Goal: Information Seeking & Learning: Learn about a topic

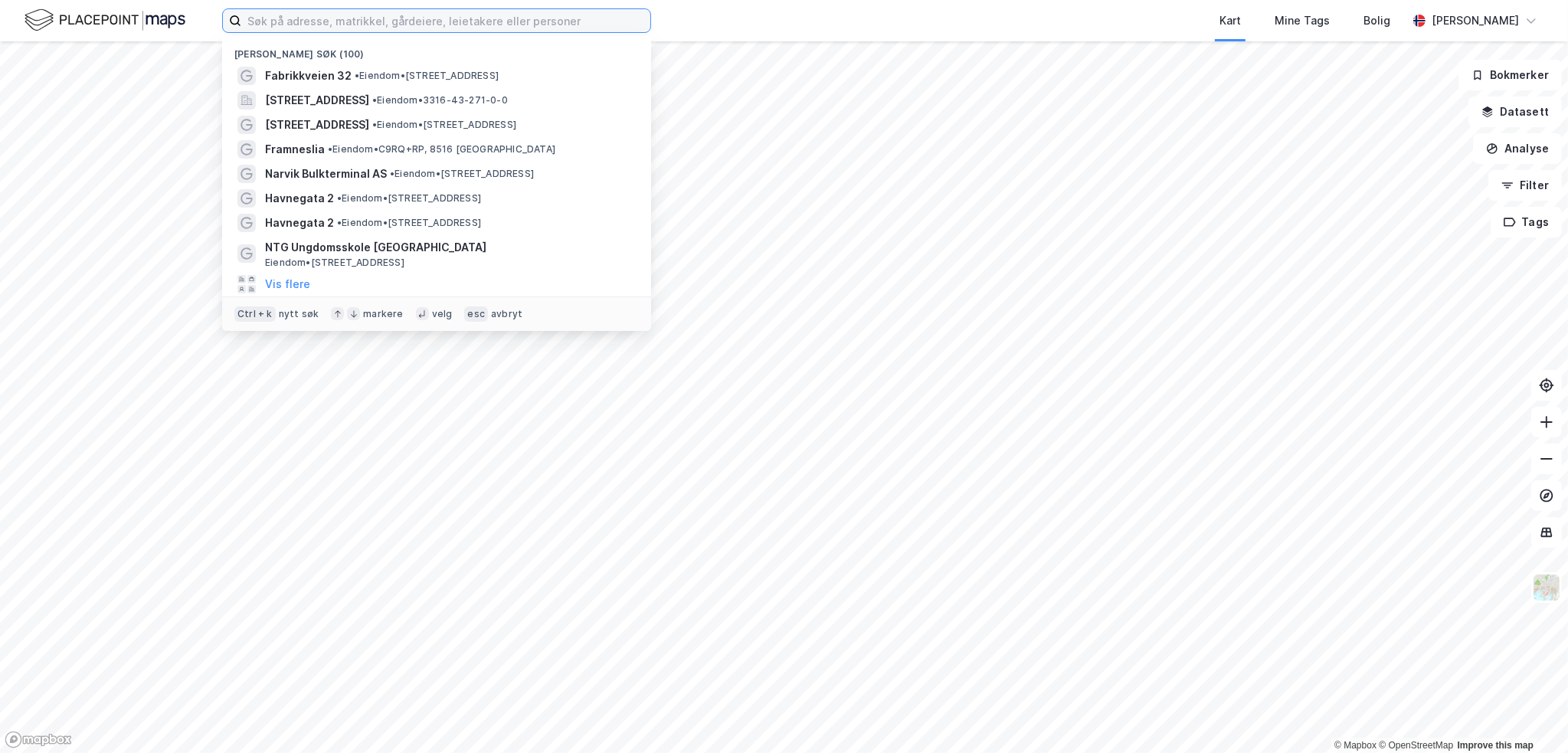
click at [276, 21] on input at bounding box center [445, 21] width 409 height 23
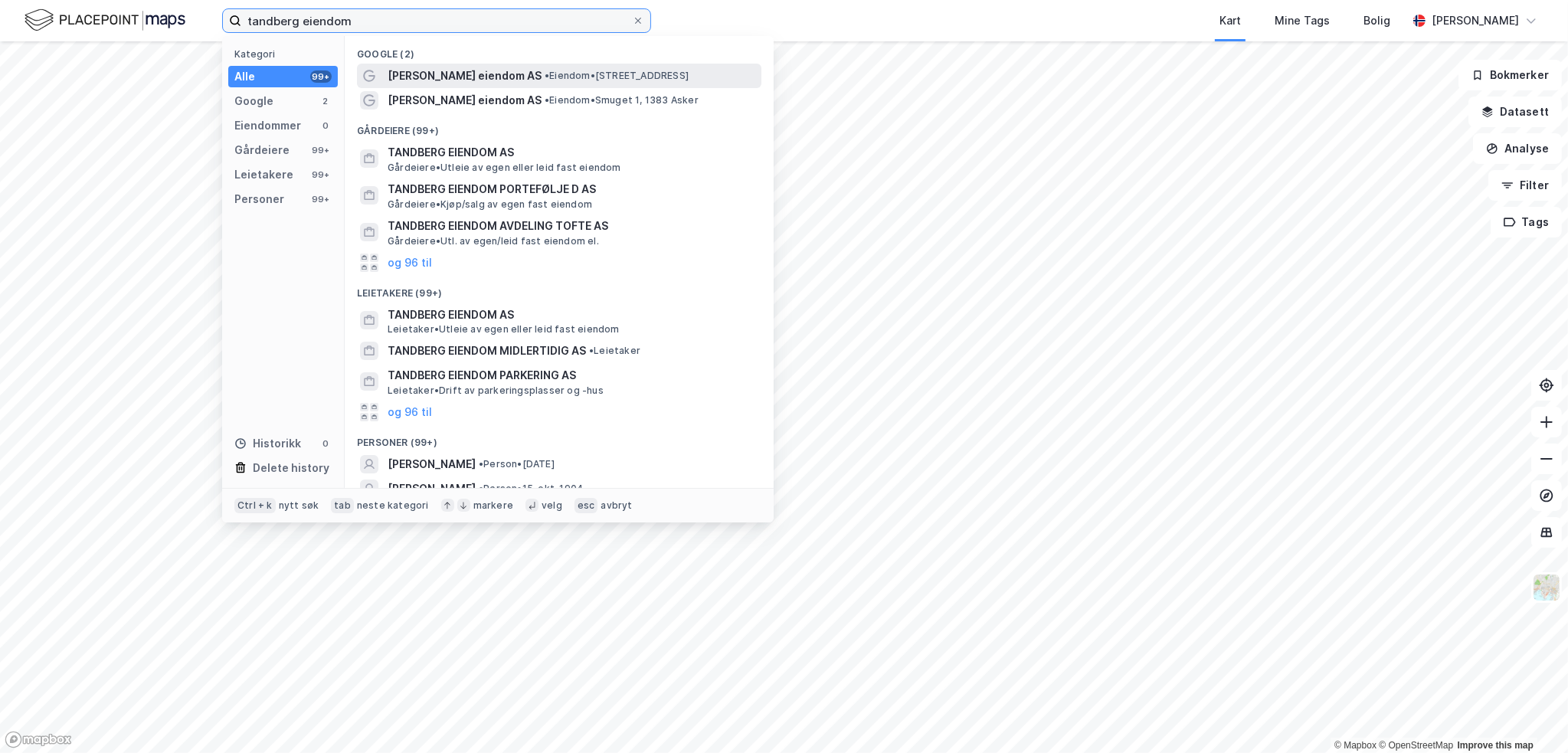
type input "tandberg eiendom"
click at [544, 72] on span "•" at bounding box center [547, 75] width 5 height 12
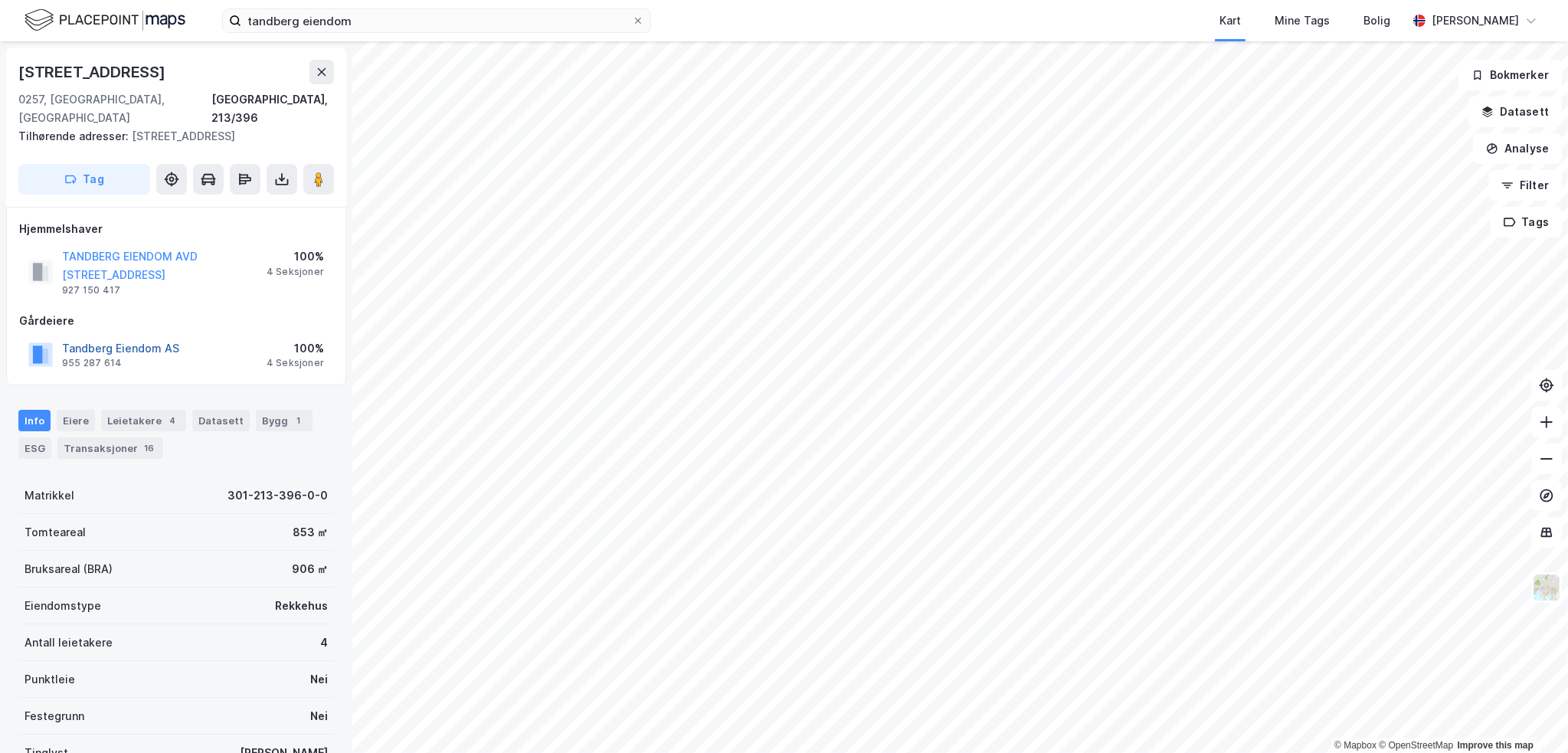
click at [0, 0] on button "Tandberg Eiendom AS" at bounding box center [0, 0] width 0 height 0
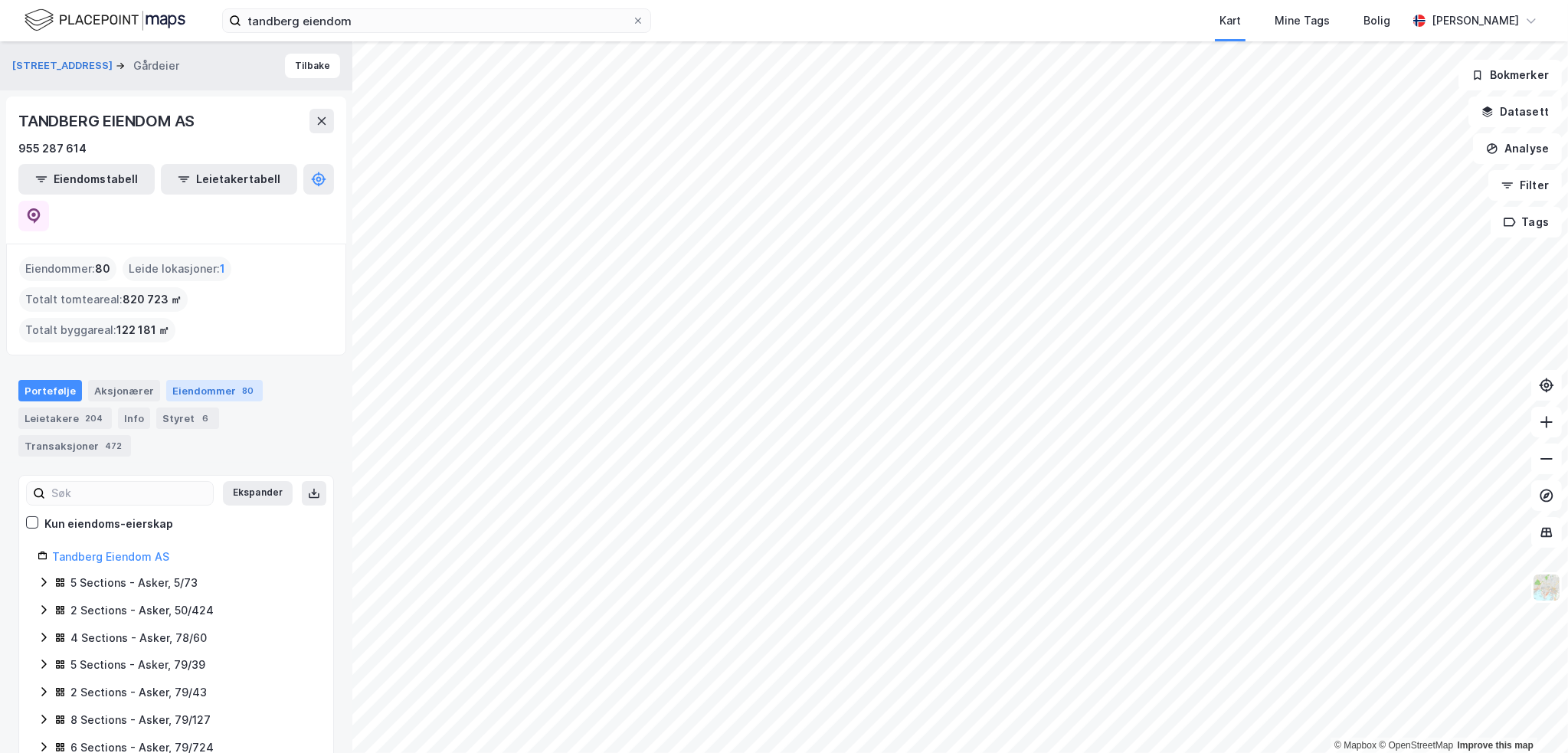
click at [210, 380] on div "Eiendommer 80" at bounding box center [214, 390] width 96 height 22
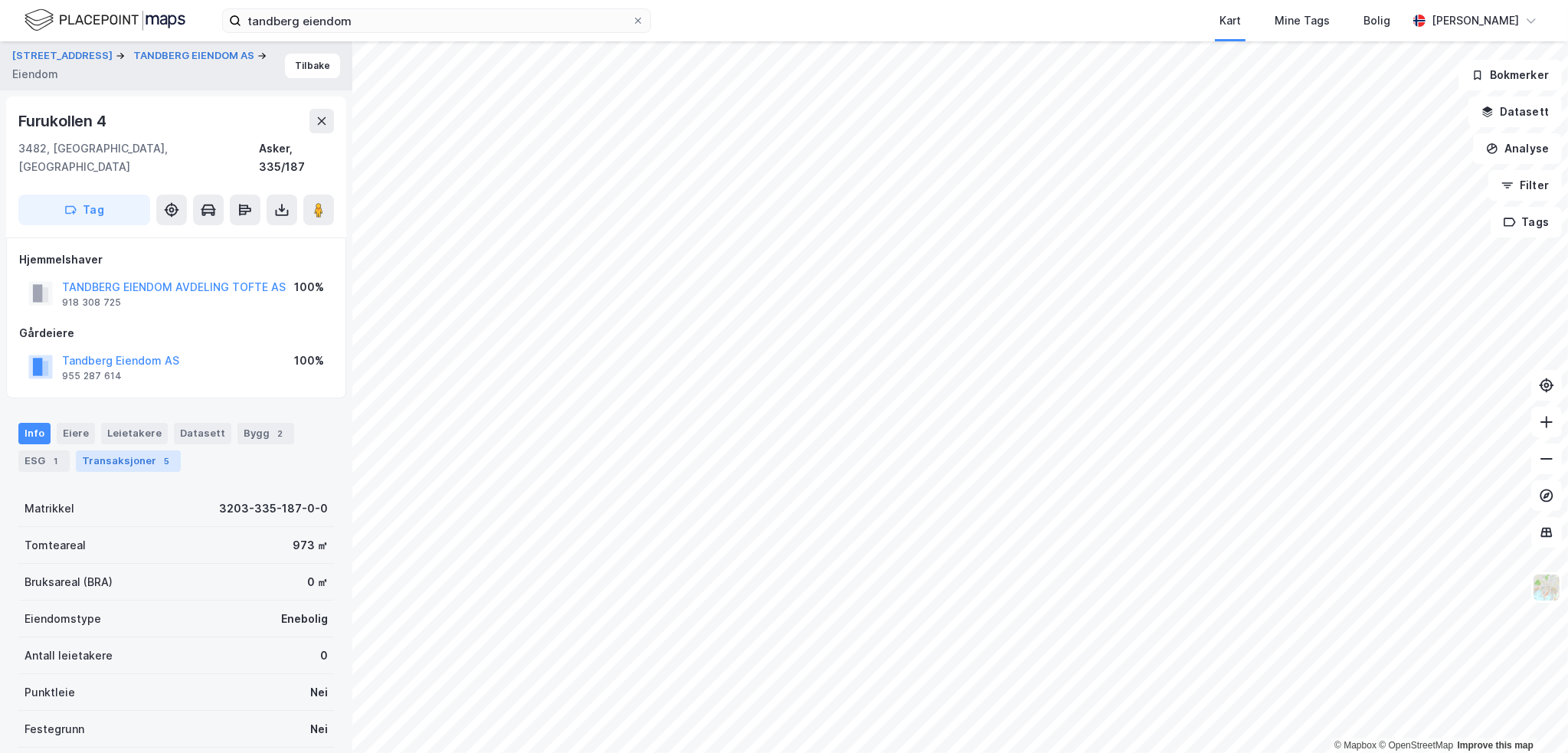
click at [151, 450] on div "Transaksjoner 5" at bounding box center [128, 461] width 105 height 22
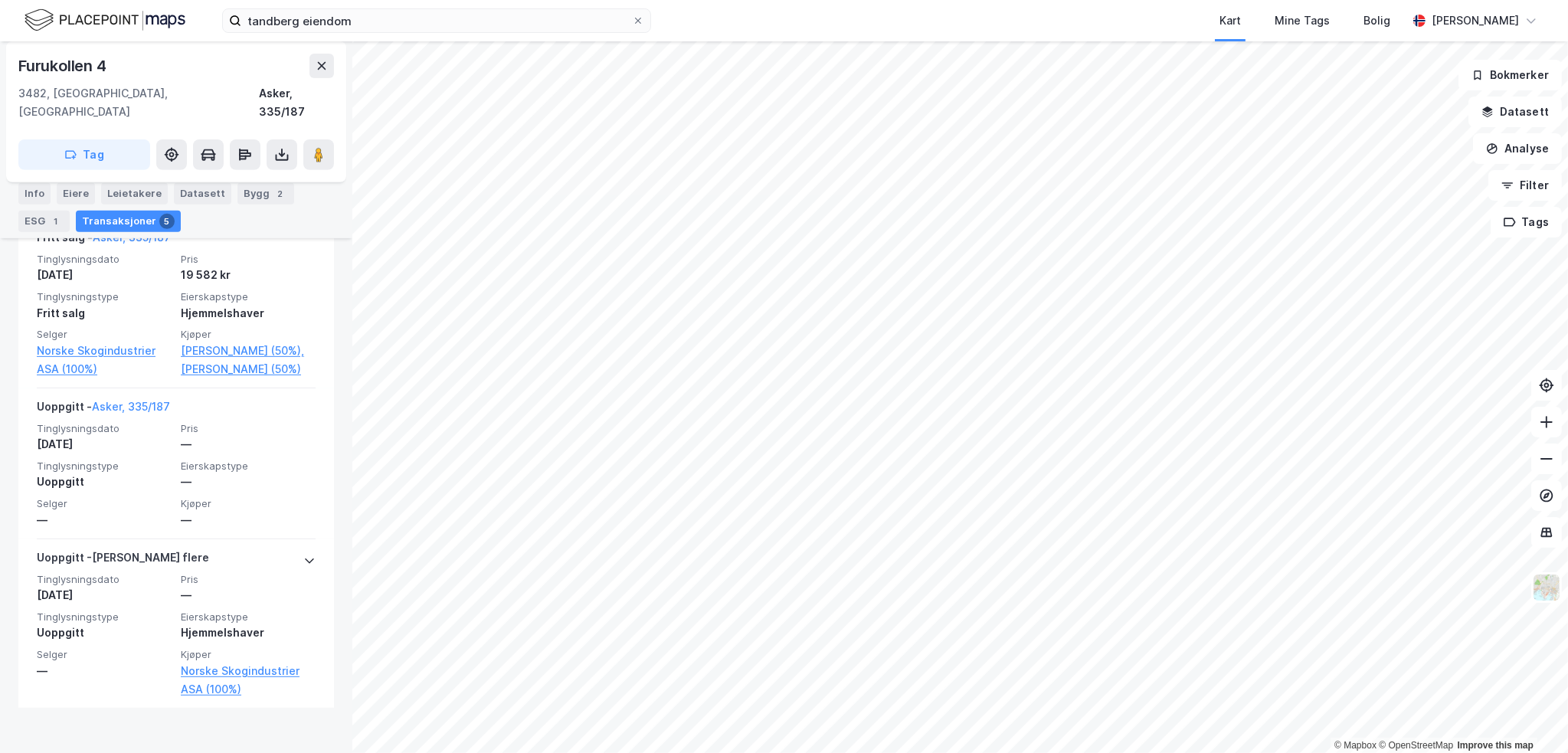
scroll to position [886, 0]
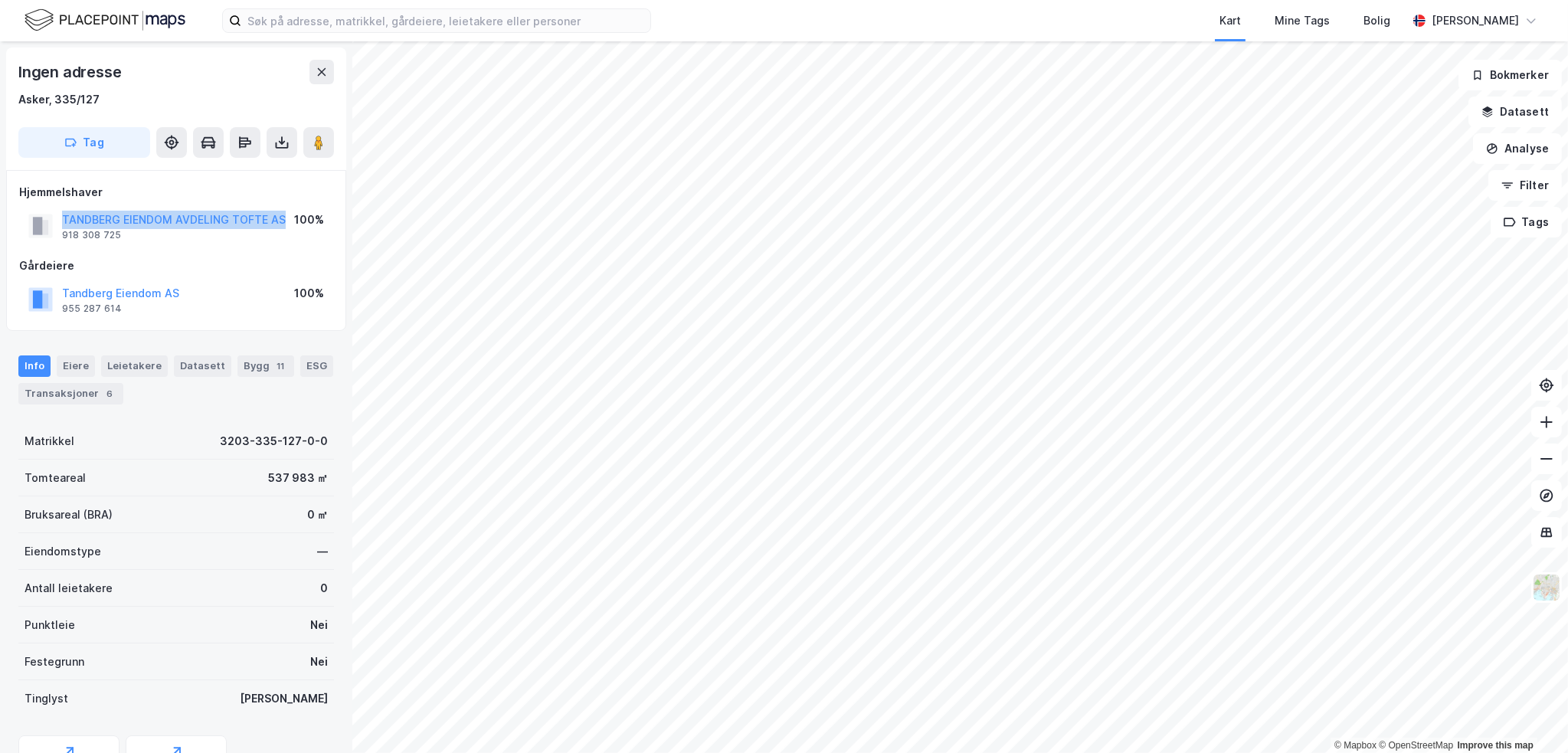
drag, startPoint x: 286, startPoint y: 219, endPoint x: 53, endPoint y: 216, distance: 233.0
click at [53, 216] on div "TANDBERG EIENDOM AVDELING TOFTE AS 918 308 725 100%" at bounding box center [176, 226] width 314 height 37
copy button "TANDBERG EIENDOM AVDELING TOFTE AS"
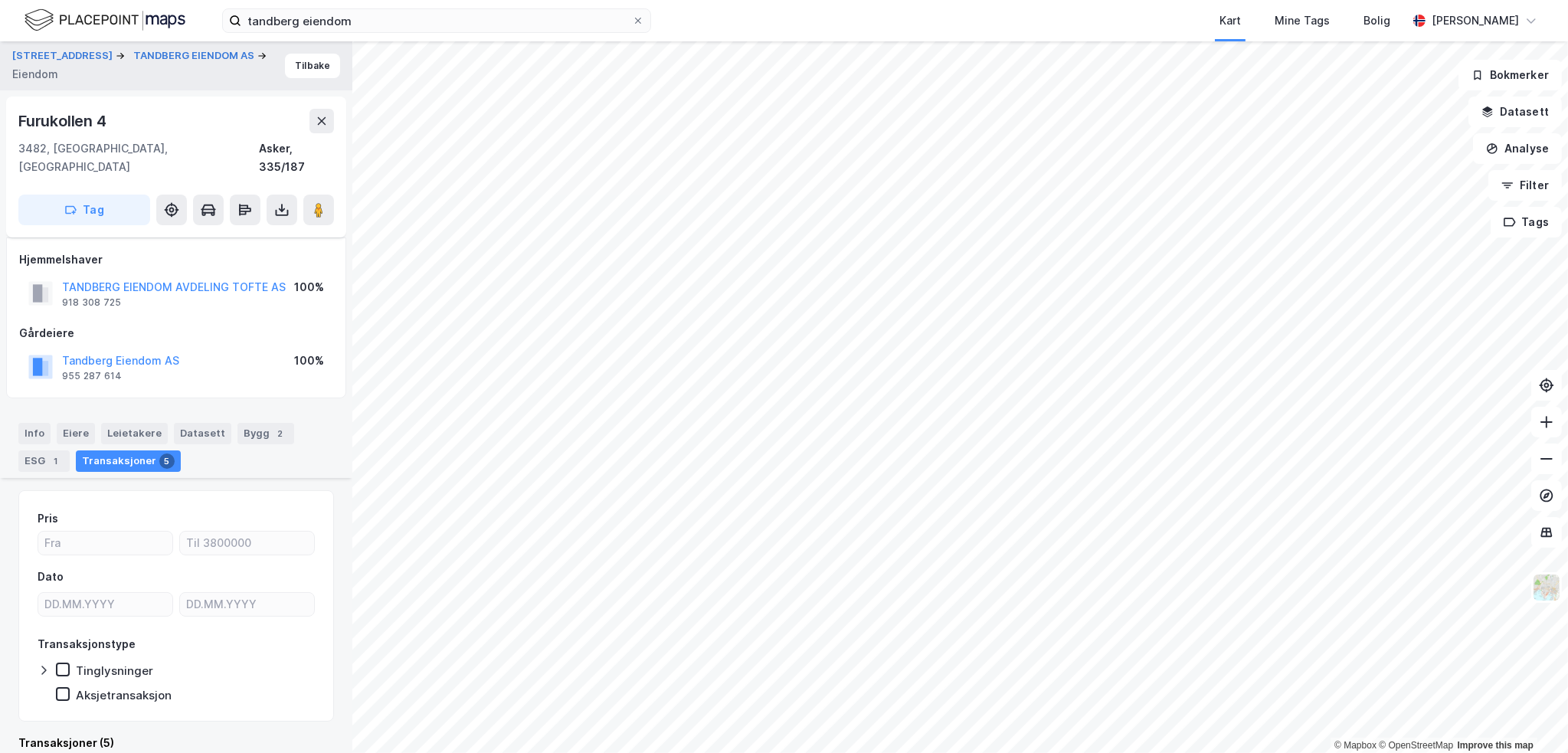
scroll to position [886, 0]
